Goal: Navigation & Orientation: Find specific page/section

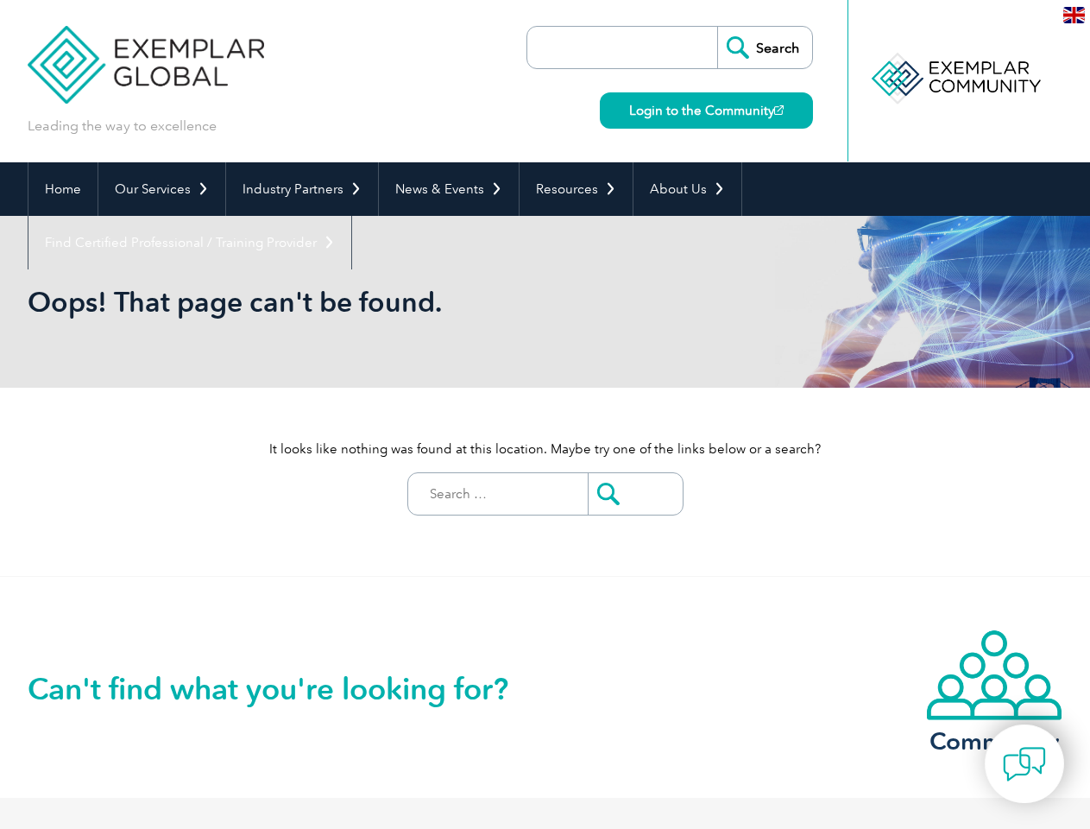
click at [545, 414] on div "It looks like nothing was found at this location. Maybe try one of the links be…" at bounding box center [546, 482] width 1036 height 188
click at [161, 189] on link "Our Services" at bounding box center [161, 189] width 127 height 54
click at [299, 189] on link "Industry Partners" at bounding box center [302, 189] width 152 height 54
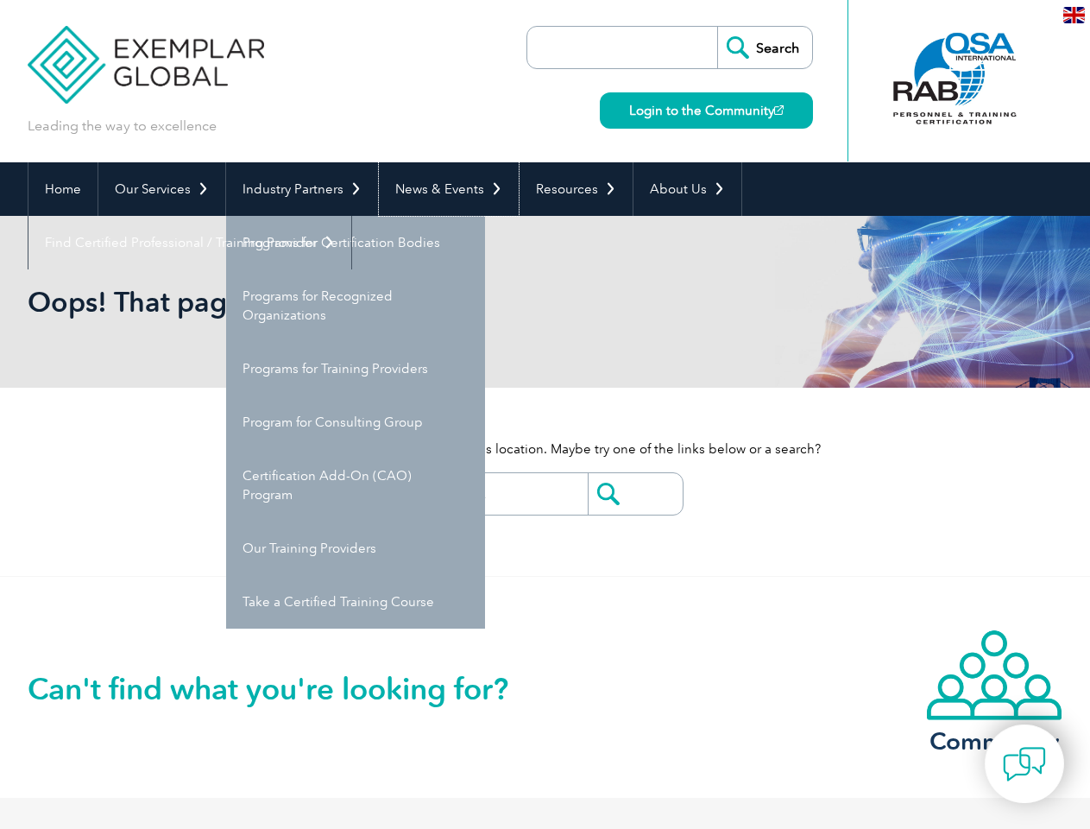
click at [444, 189] on link "News & Events" at bounding box center [449, 189] width 140 height 54
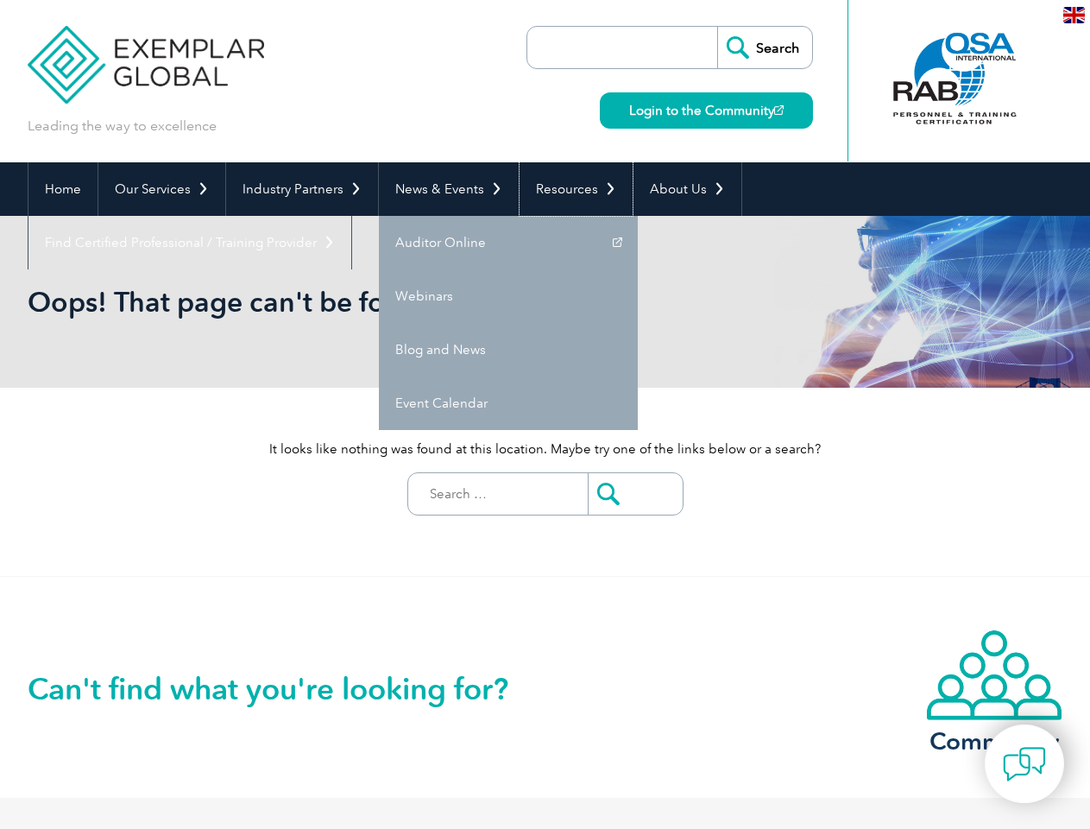
click at [569, 189] on link "Resources" at bounding box center [576, 189] width 113 height 54
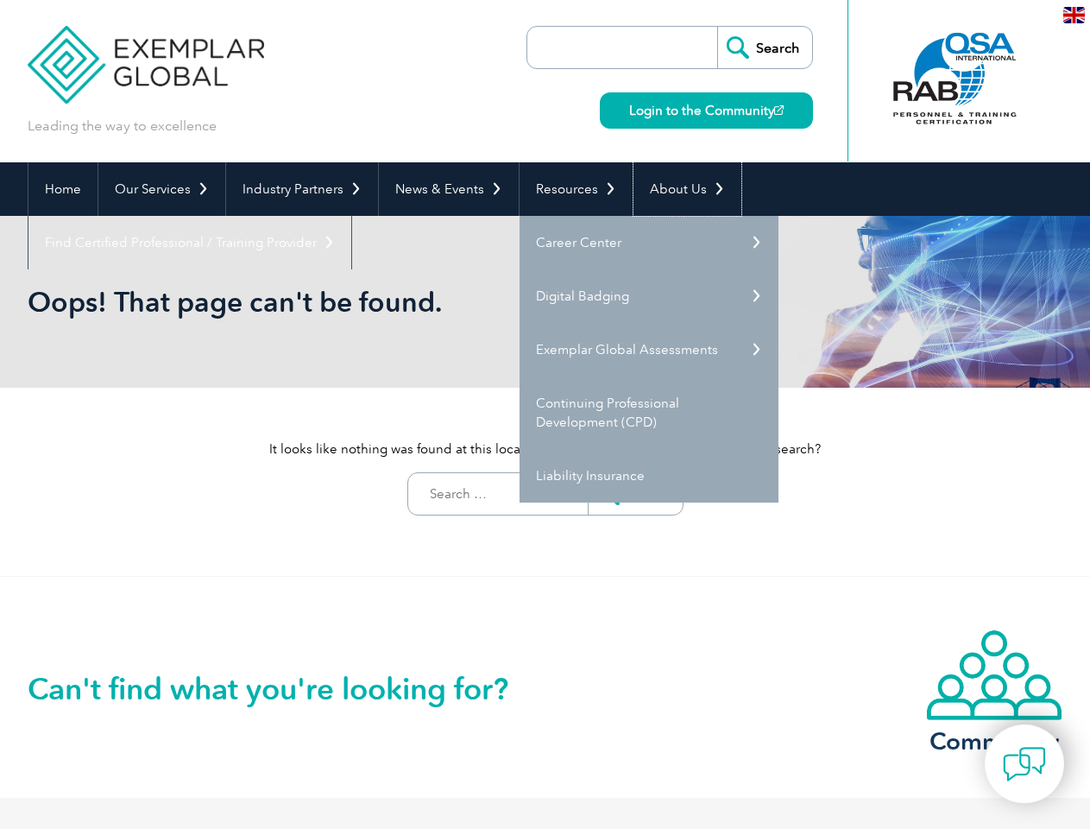
click at [678, 189] on link "About Us" at bounding box center [688, 189] width 108 height 54
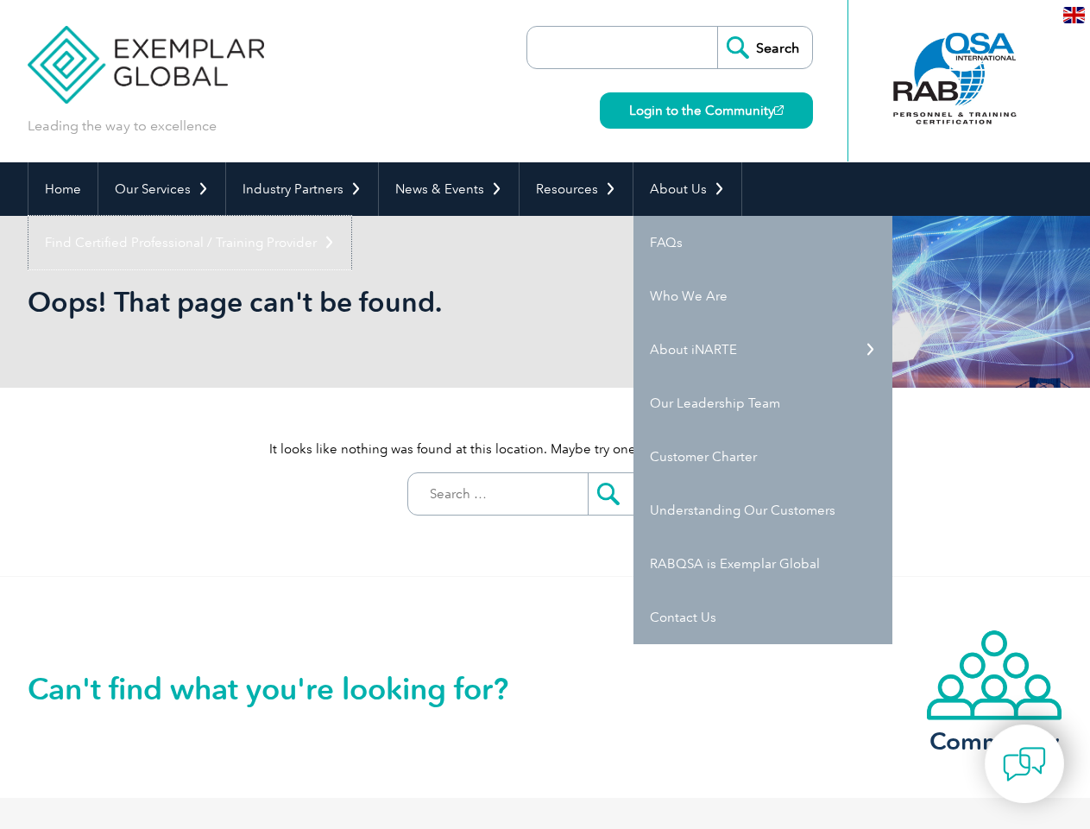
click at [351, 216] on link "Find Certified Professional / Training Provider" at bounding box center [189, 243] width 323 height 54
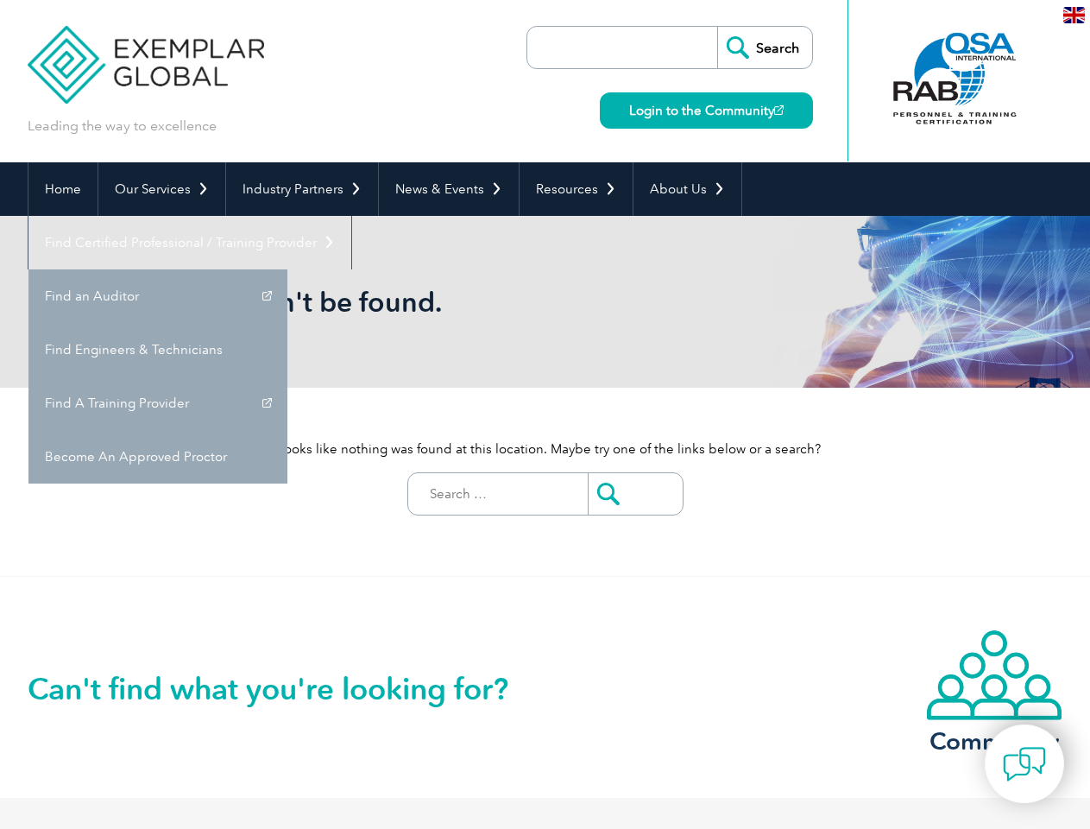
click at [1025, 763] on img at bounding box center [1024, 763] width 43 height 43
